Goal: Information Seeking & Learning: Learn about a topic

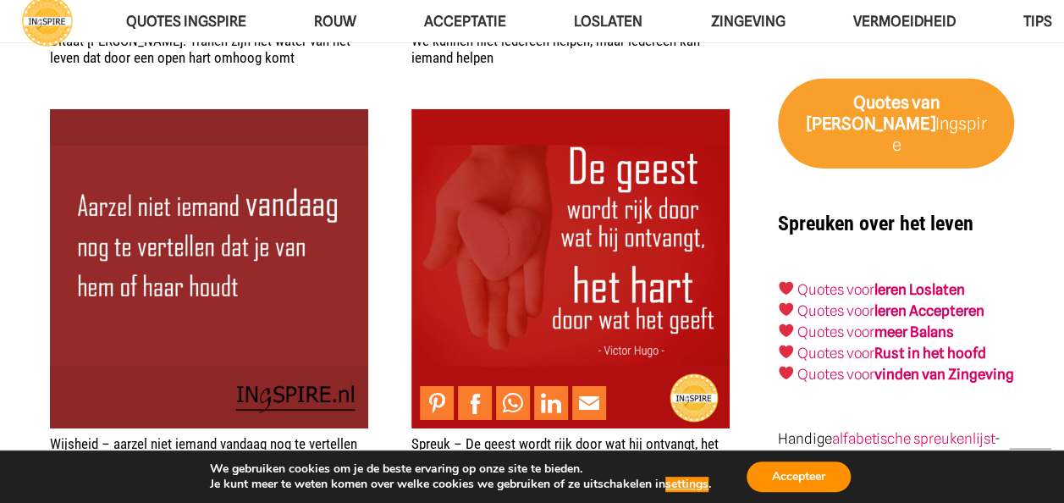
scroll to position [2708, 0]
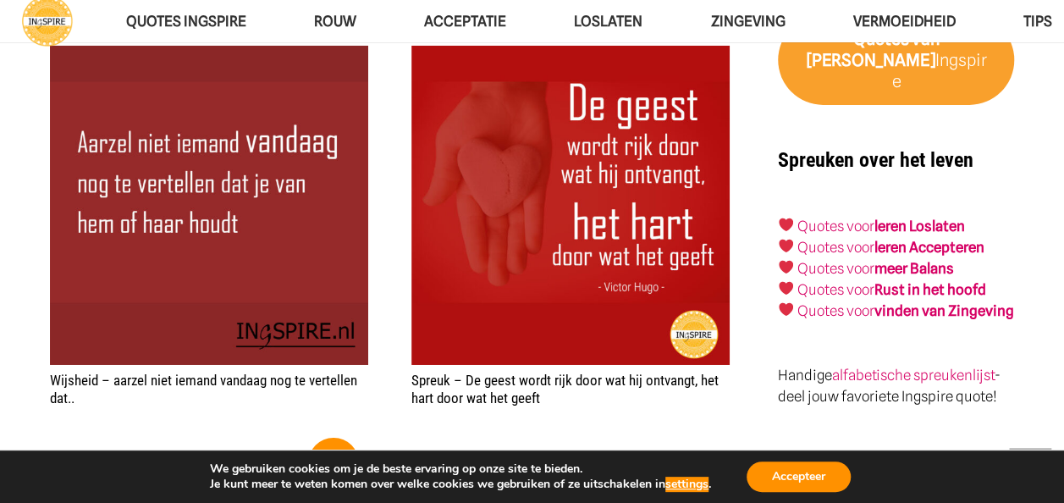
click at [909, 302] on strong "vinden van Zingeving" at bounding box center [944, 310] width 140 height 17
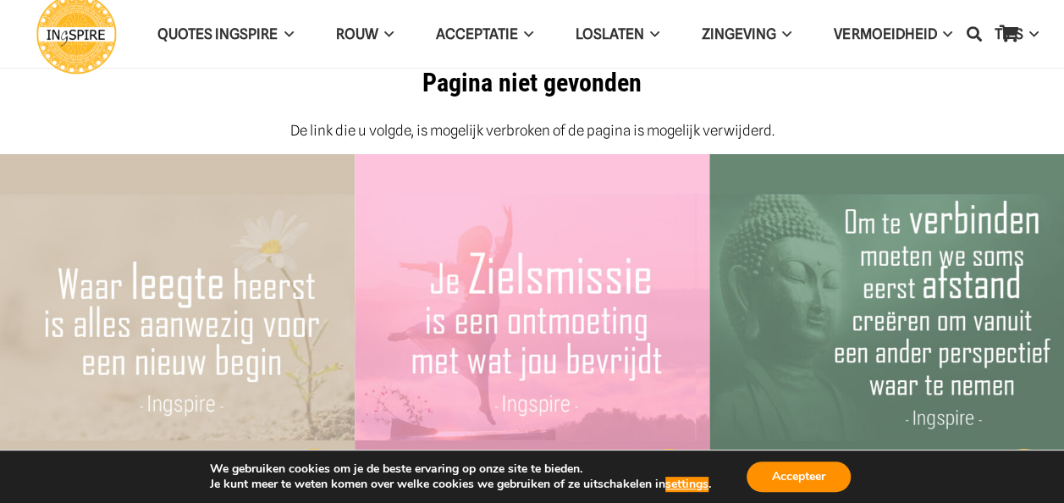
click at [783, 76] on span "Non-dualisme & Zingeving" at bounding box center [783, 76] width 173 height 0
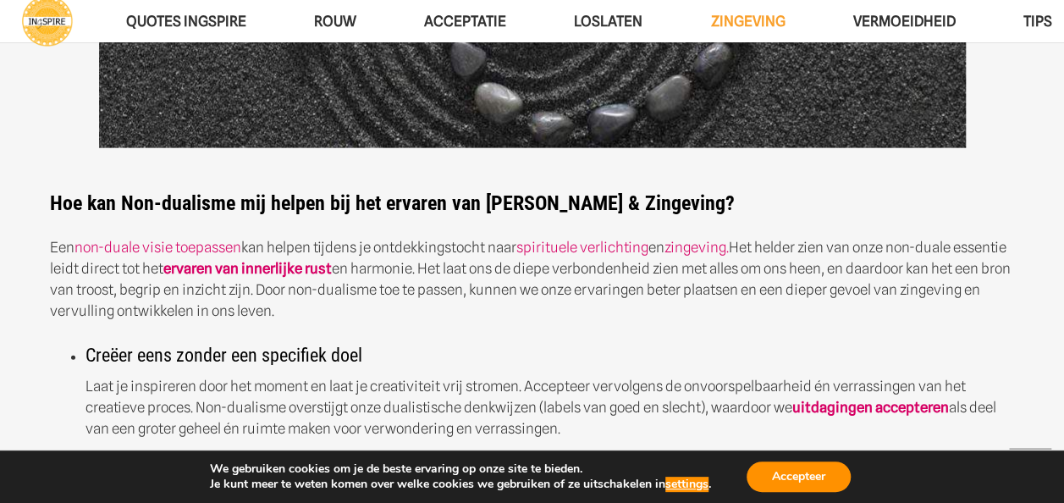
scroll to position [1861, 0]
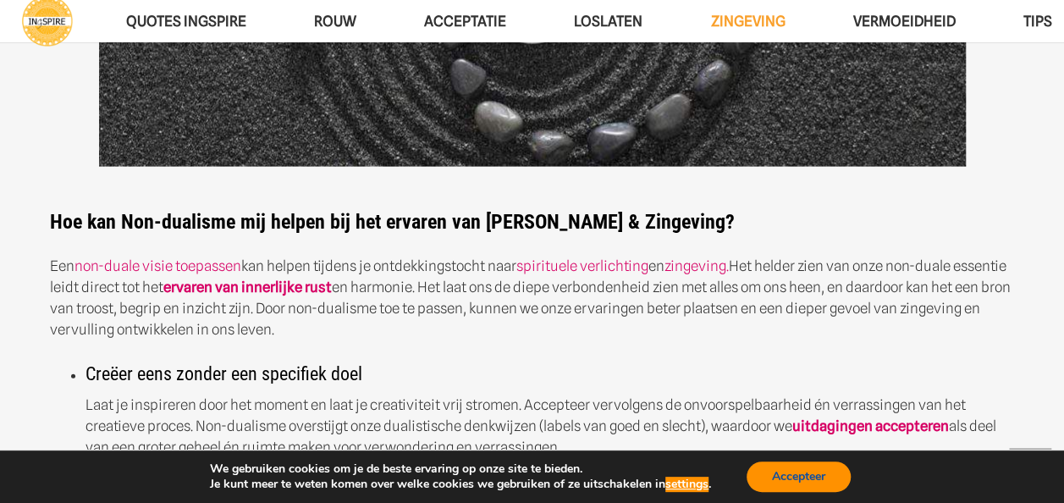
click at [785, 474] on button "Accepteer" at bounding box center [798, 476] width 104 height 30
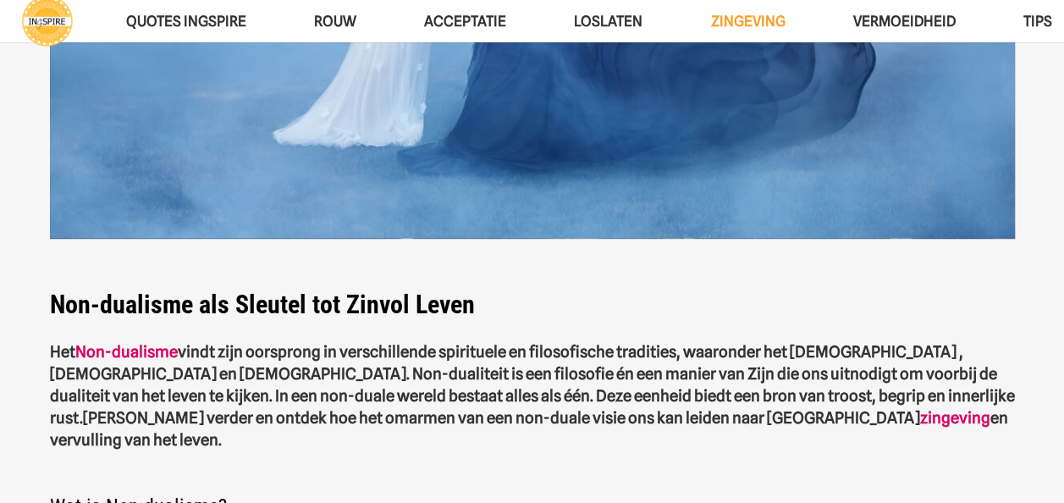
scroll to position [0, 0]
